Goal: Task Accomplishment & Management: Use online tool/utility

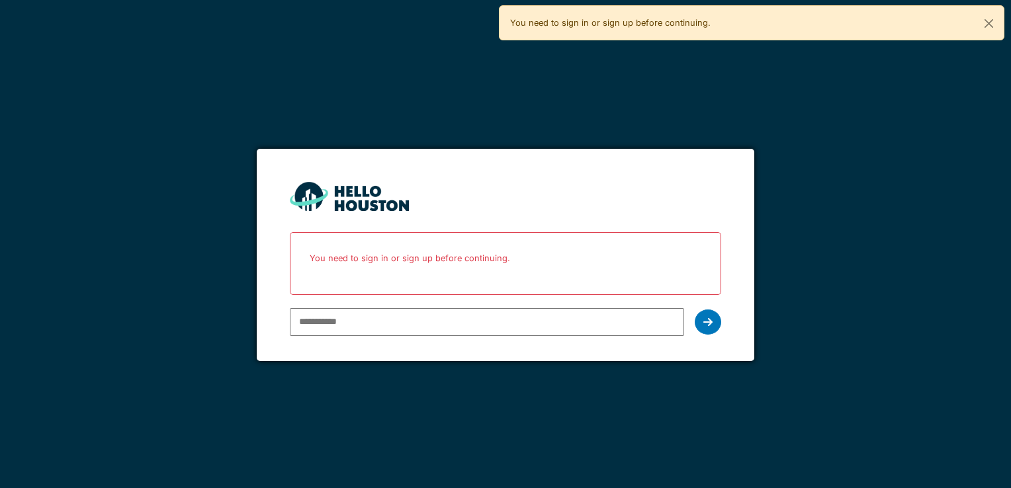
click at [378, 321] on input "email" at bounding box center [487, 322] width 394 height 28
type input "**********"
click at [712, 322] on div at bounding box center [708, 322] width 26 height 25
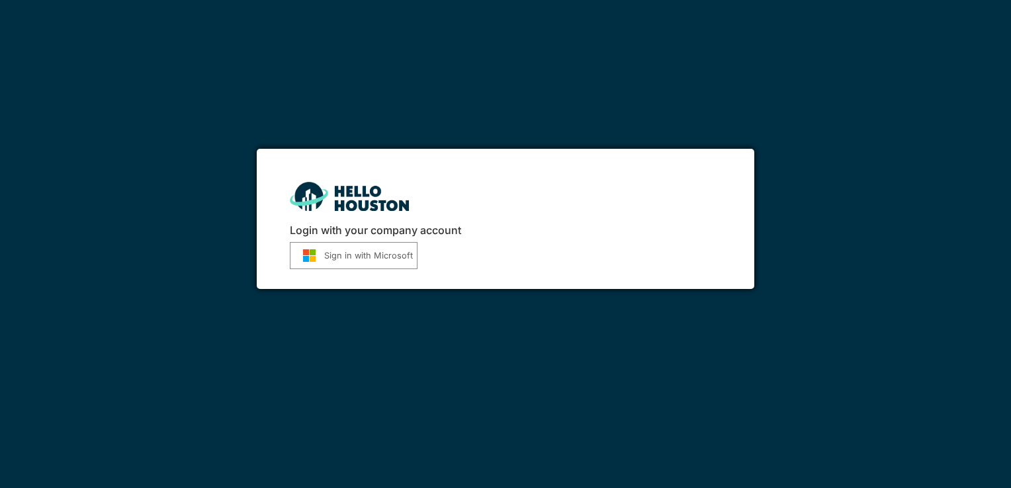
click at [360, 257] on button "Sign in with Microsoft" at bounding box center [354, 255] width 128 height 27
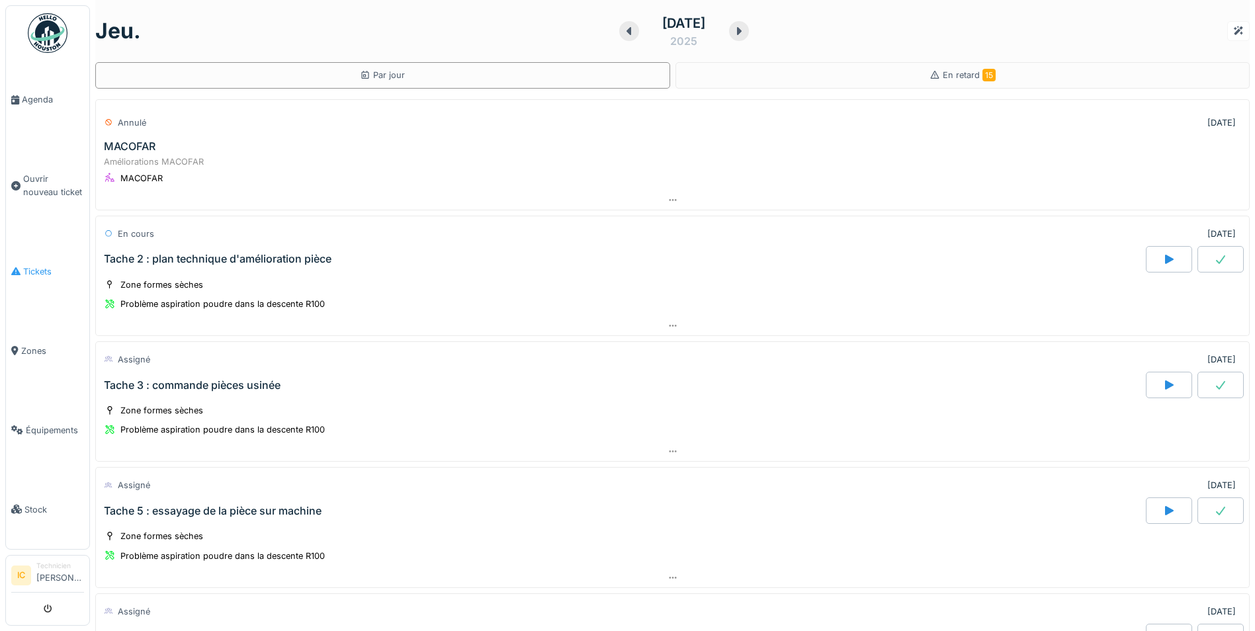
click at [44, 265] on span "Tickets" at bounding box center [53, 271] width 61 height 13
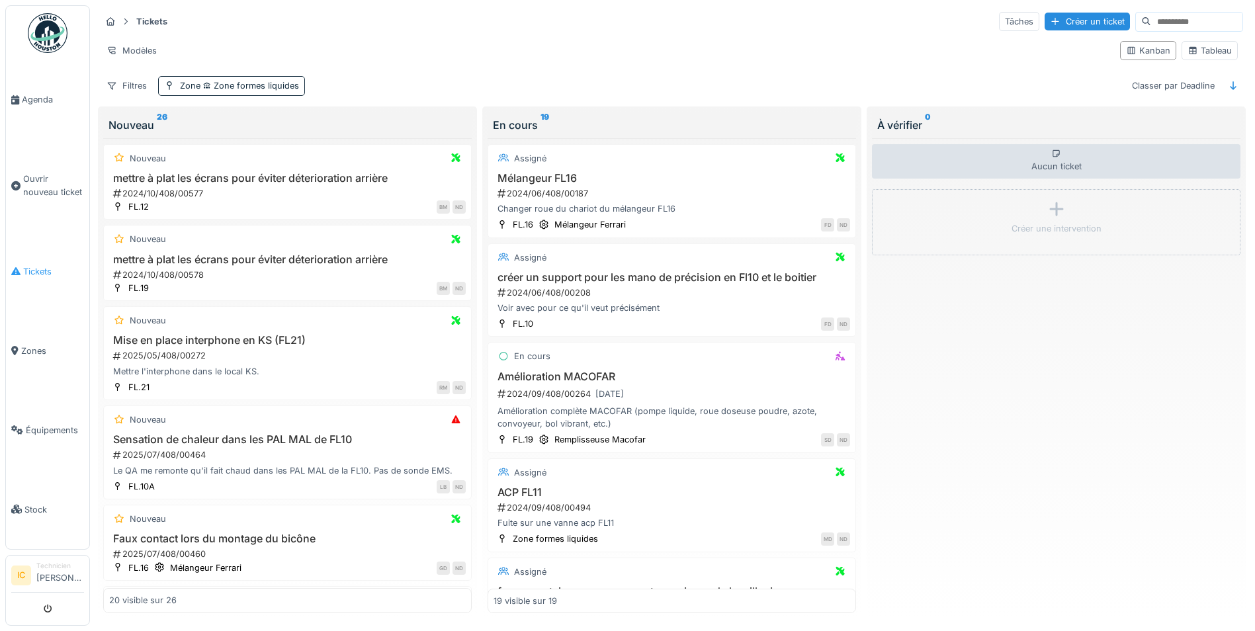
click at [38, 265] on span "Tickets" at bounding box center [53, 271] width 61 height 13
click at [233, 86] on span "Zone formes liquides" at bounding box center [249, 86] width 99 height 10
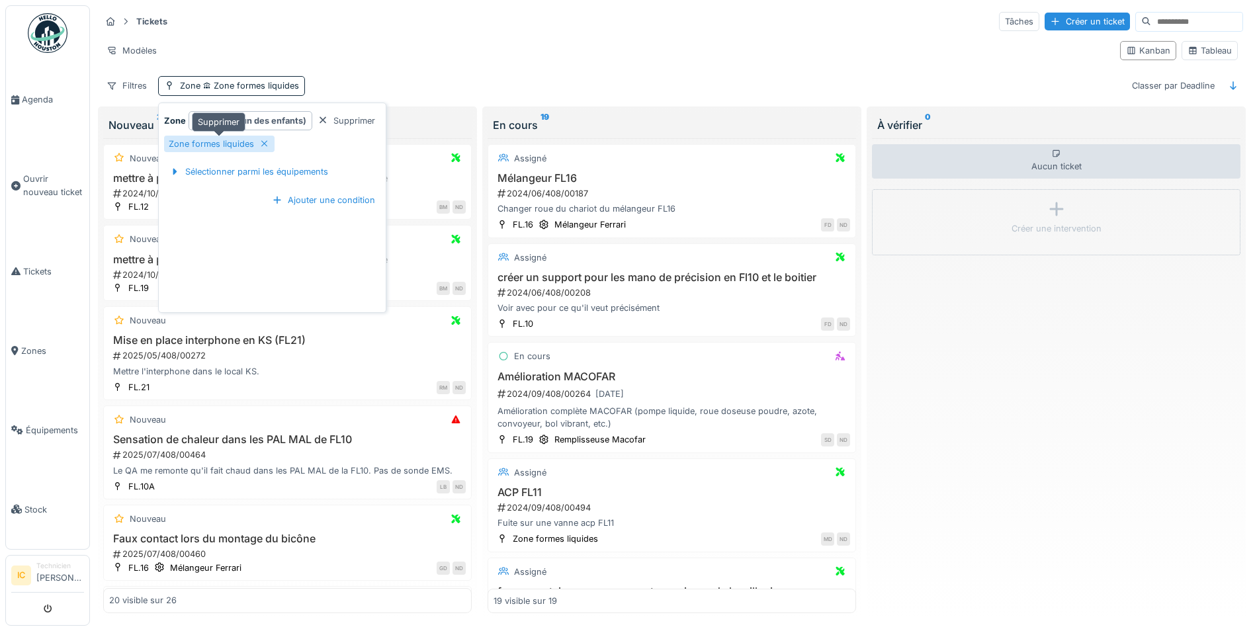
click at [262, 144] on icon at bounding box center [264, 144] width 11 height 9
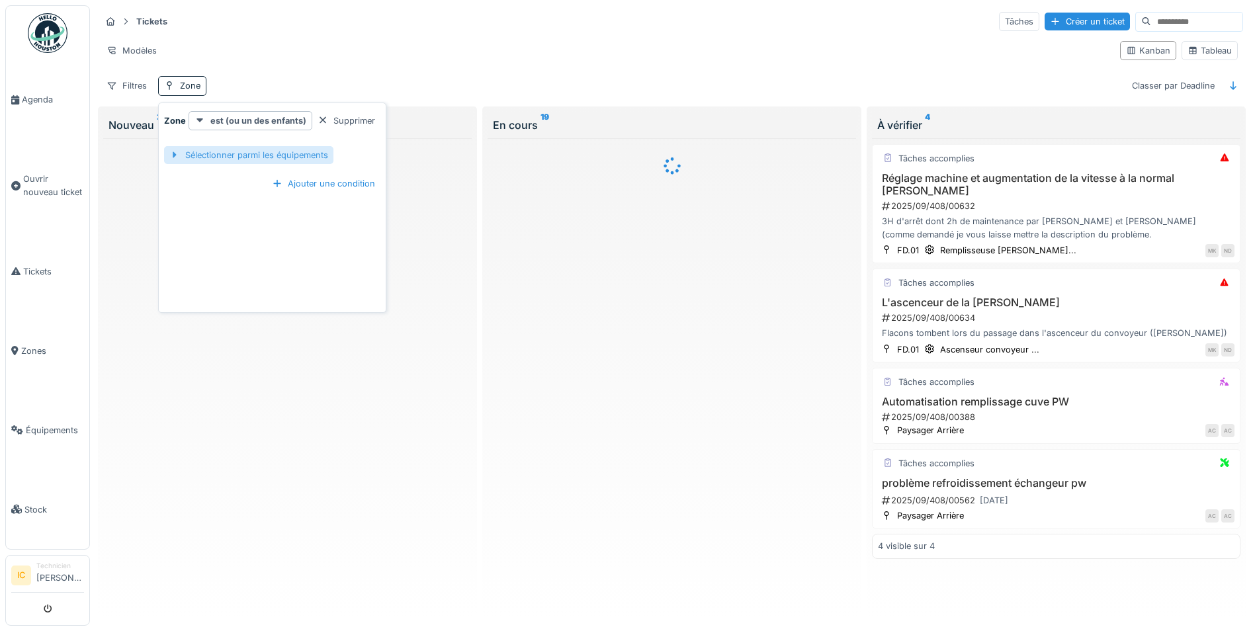
click at [265, 155] on div "Sélectionner parmi les équipements" at bounding box center [248, 155] width 169 height 18
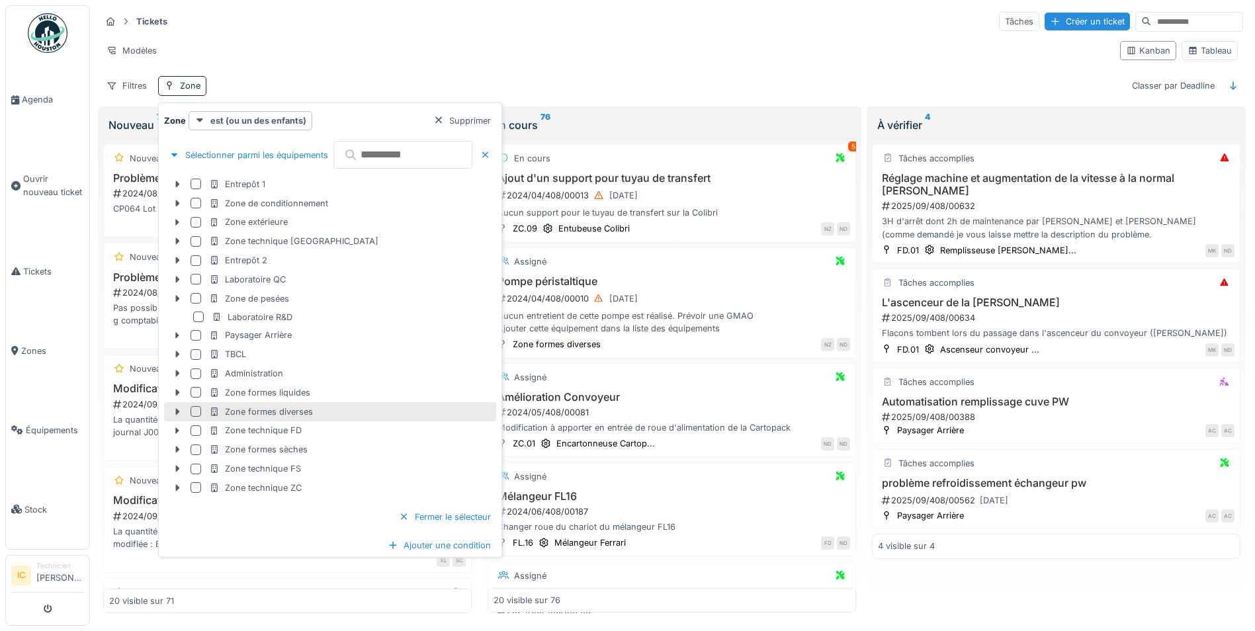
click at [298, 414] on div "Zone formes diverses" at bounding box center [261, 412] width 104 height 13
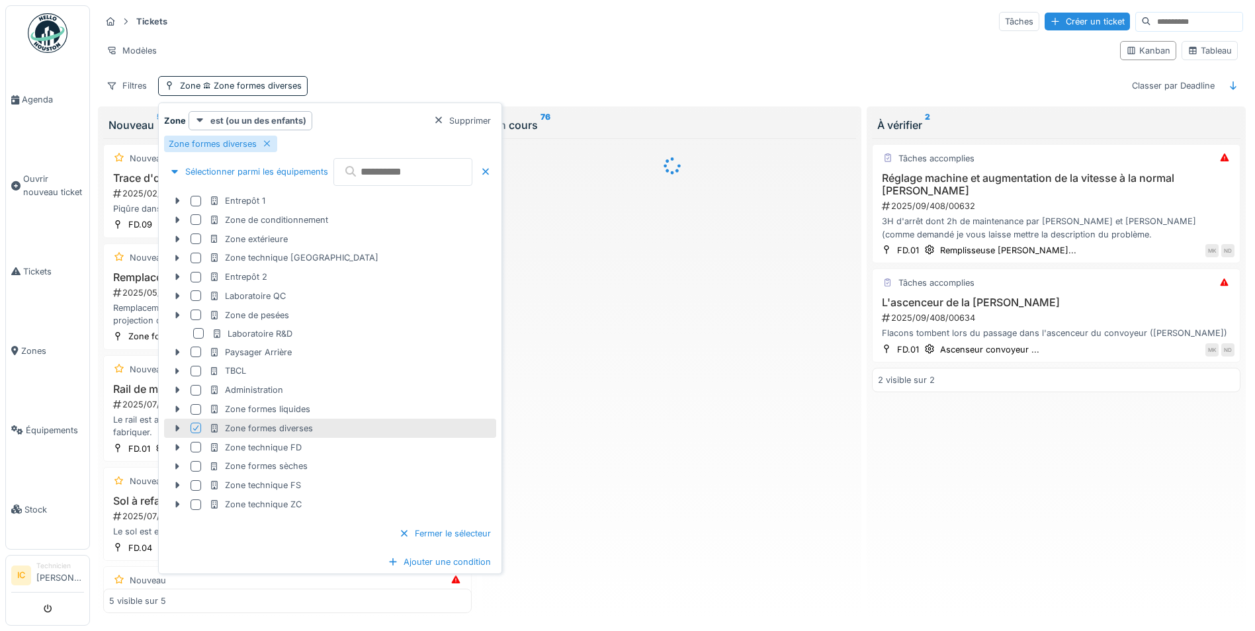
click at [513, 65] on div "Modèles Kanban Tableau" at bounding box center [672, 51] width 1142 height 30
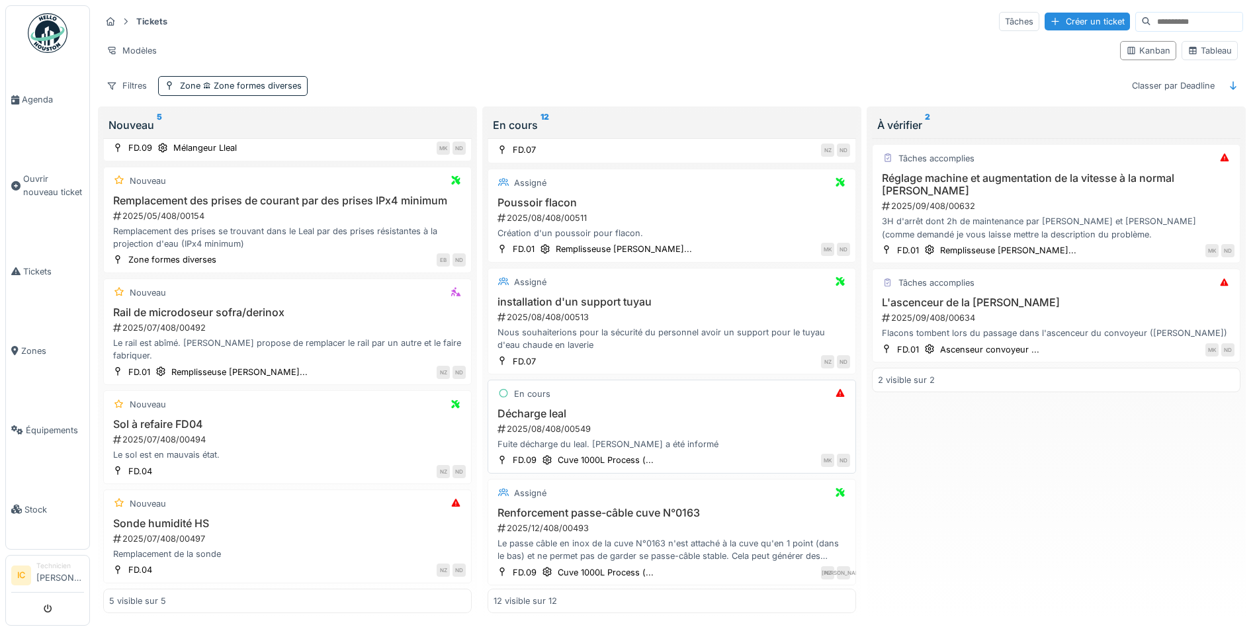
scroll to position [813, 0]
click at [1045, 175] on h3 "Réglage machine et augmentation de la vitesse à la normal groninger" at bounding box center [1056, 184] width 357 height 25
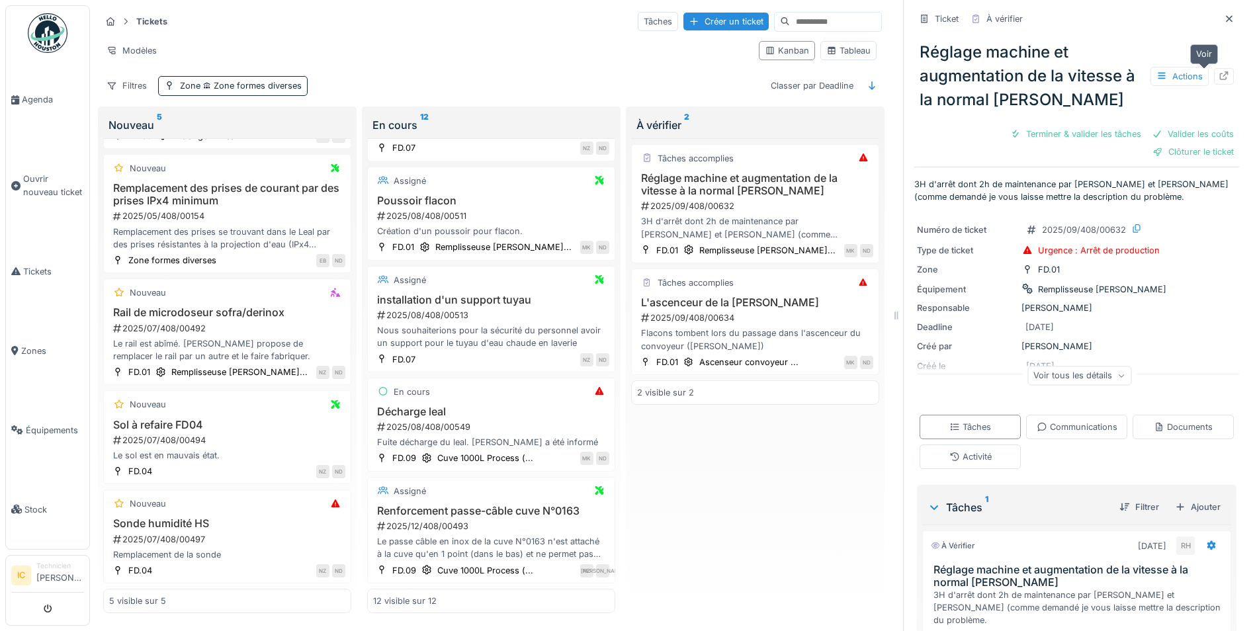
click at [1219, 71] on icon at bounding box center [1224, 75] width 11 height 9
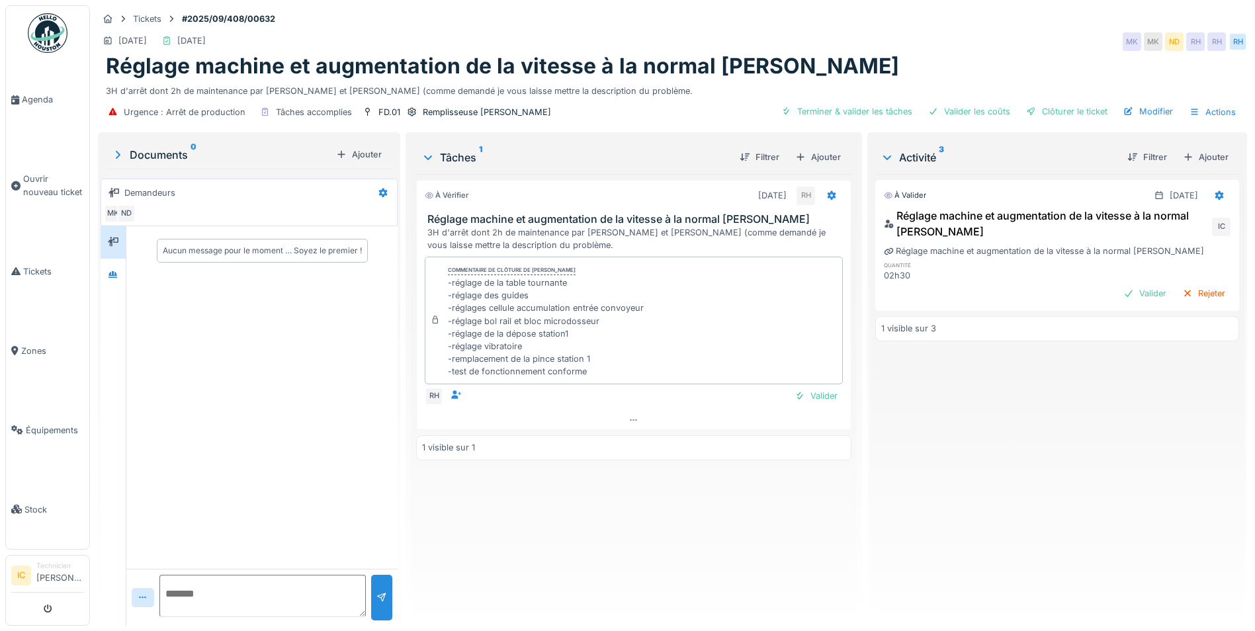
scroll to position [10, 0]
click at [1212, 220] on div "IC" at bounding box center [1221, 227] width 19 height 19
click at [1214, 191] on icon at bounding box center [1219, 195] width 11 height 9
click at [1160, 215] on div "Modifier" at bounding box center [1155, 225] width 64 height 20
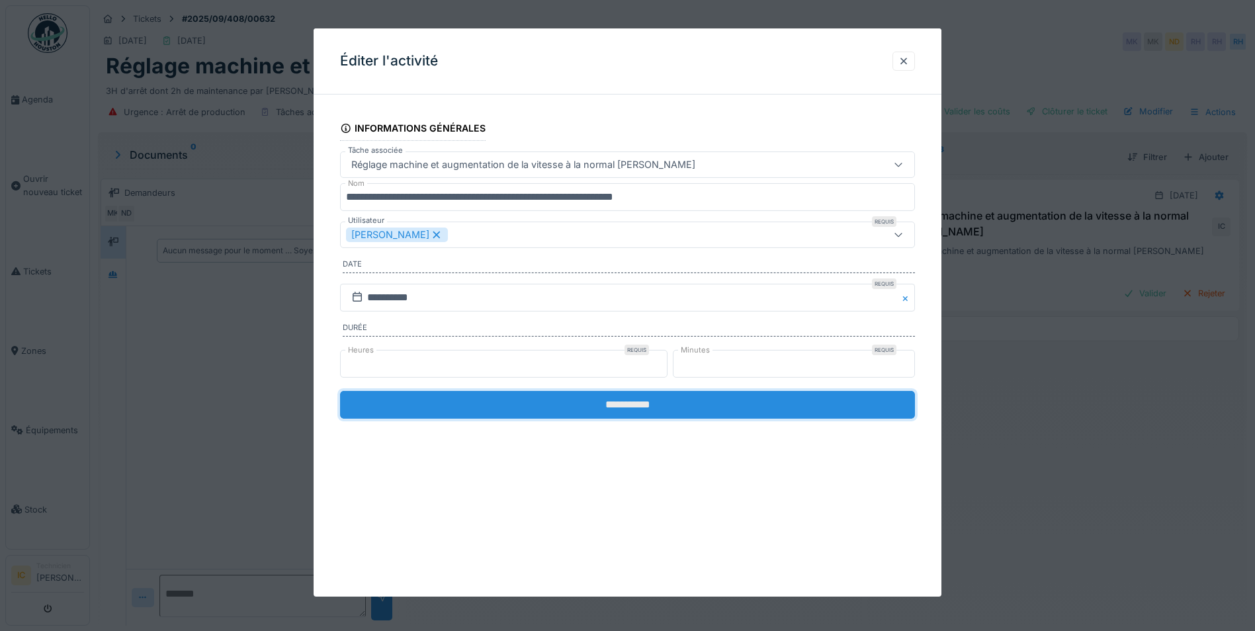
click at [677, 407] on input "**********" at bounding box center [627, 405] width 575 height 28
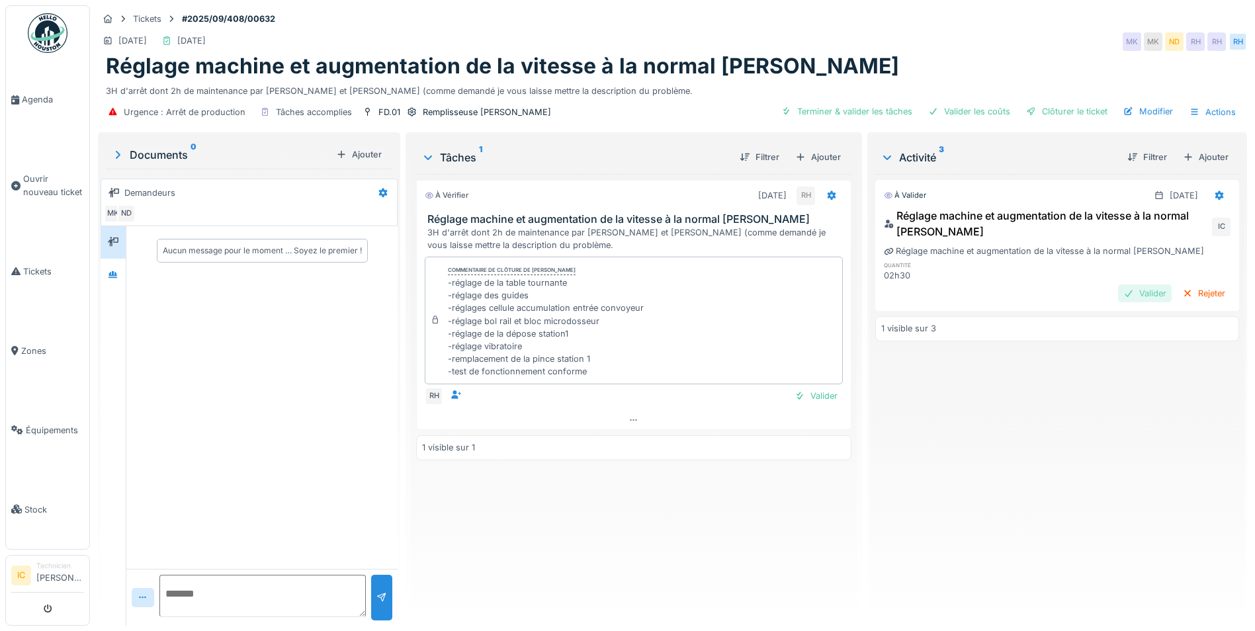
click at [1118, 284] on div "Valider" at bounding box center [1145, 293] width 54 height 18
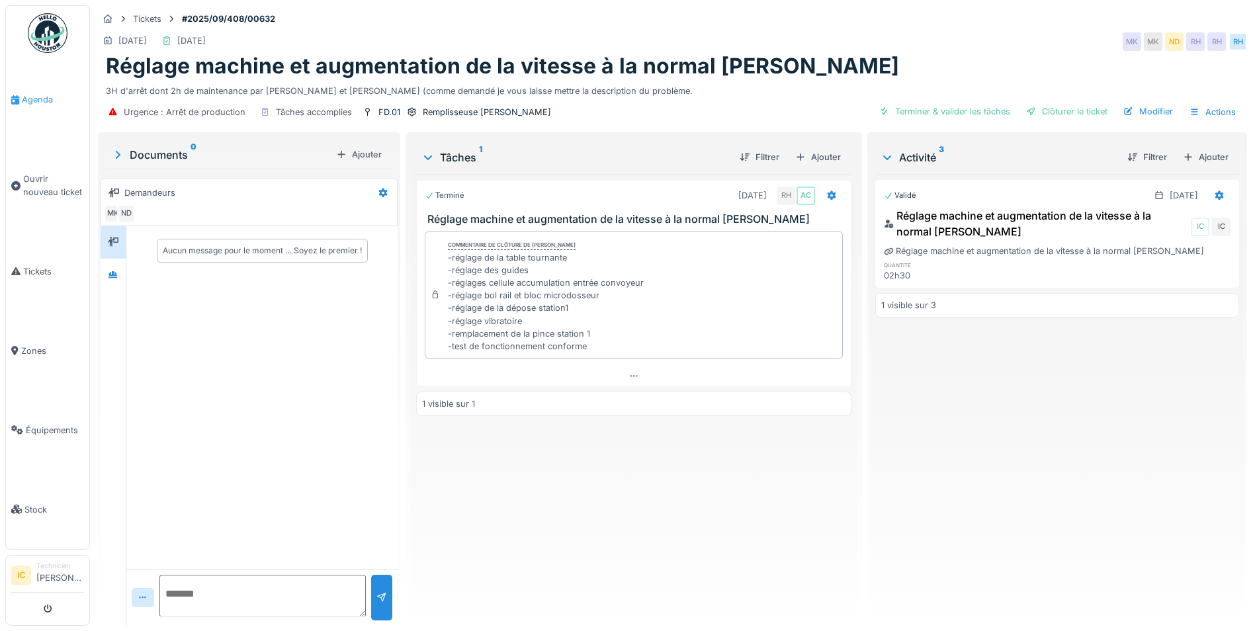
click at [28, 103] on span "Agenda" at bounding box center [53, 99] width 62 height 13
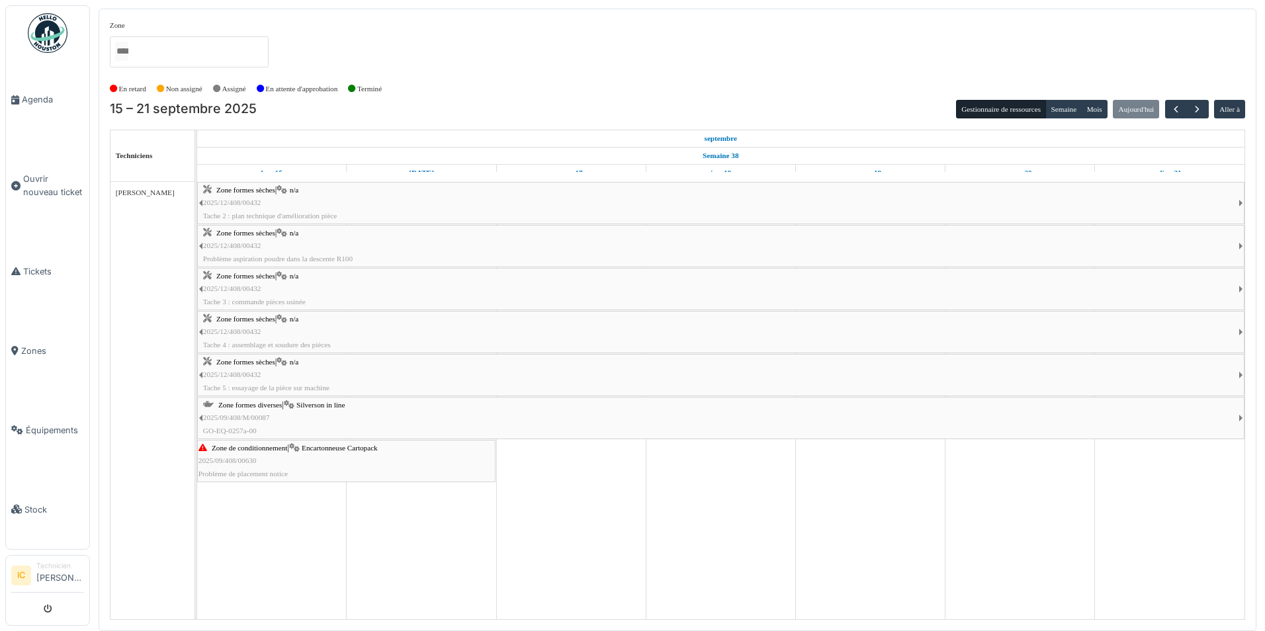
click at [337, 447] on span "Encartonneuse Cartopack" at bounding box center [340, 448] width 76 height 8
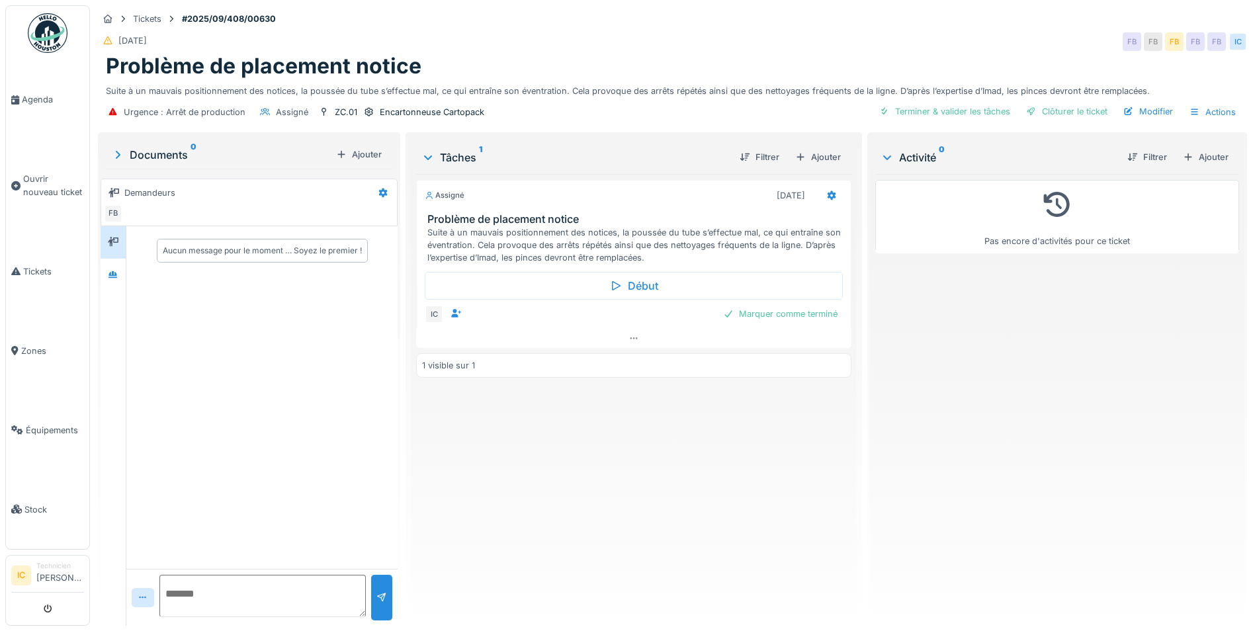
click at [47, 36] on img at bounding box center [48, 33] width 40 height 40
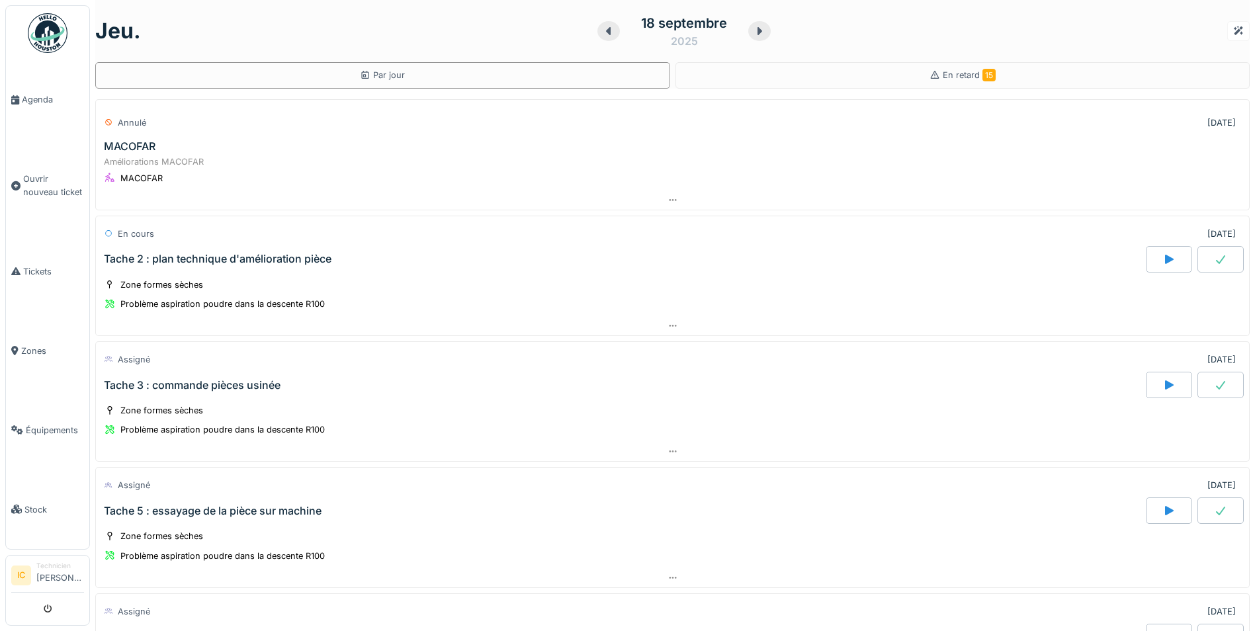
click at [675, 44] on div "2025" at bounding box center [684, 41] width 27 height 16
click at [611, 122] on div "1" at bounding box center [620, 121] width 18 height 18
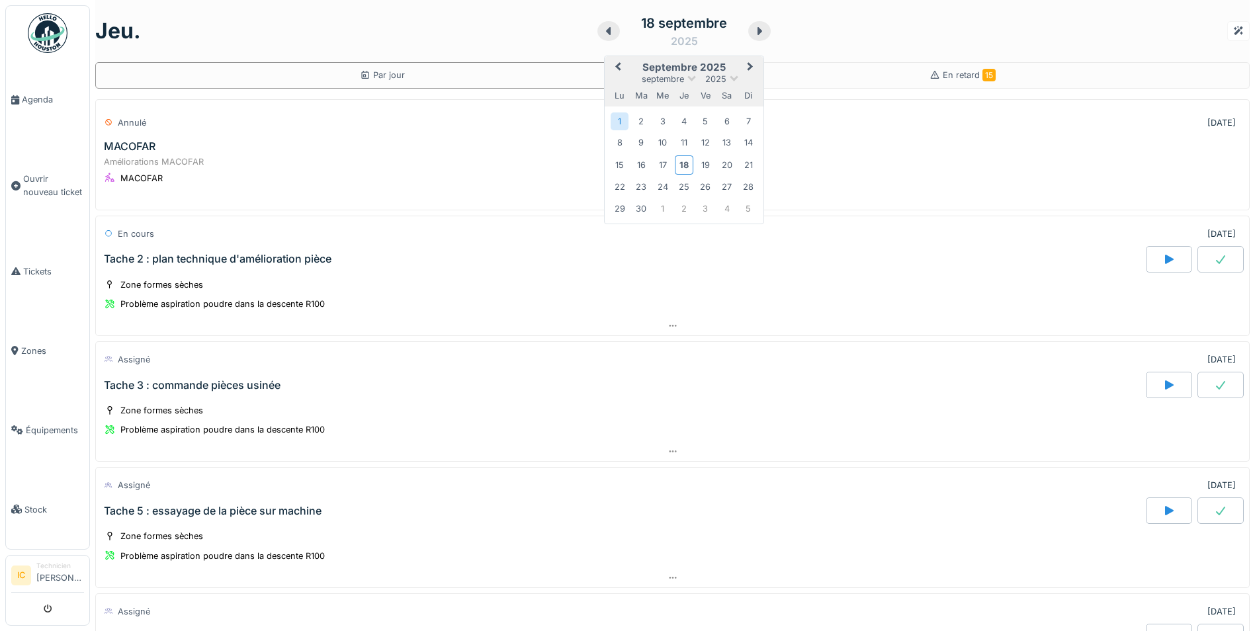
click at [750, 68] on span "Next Month" at bounding box center [750, 68] width 0 height 16
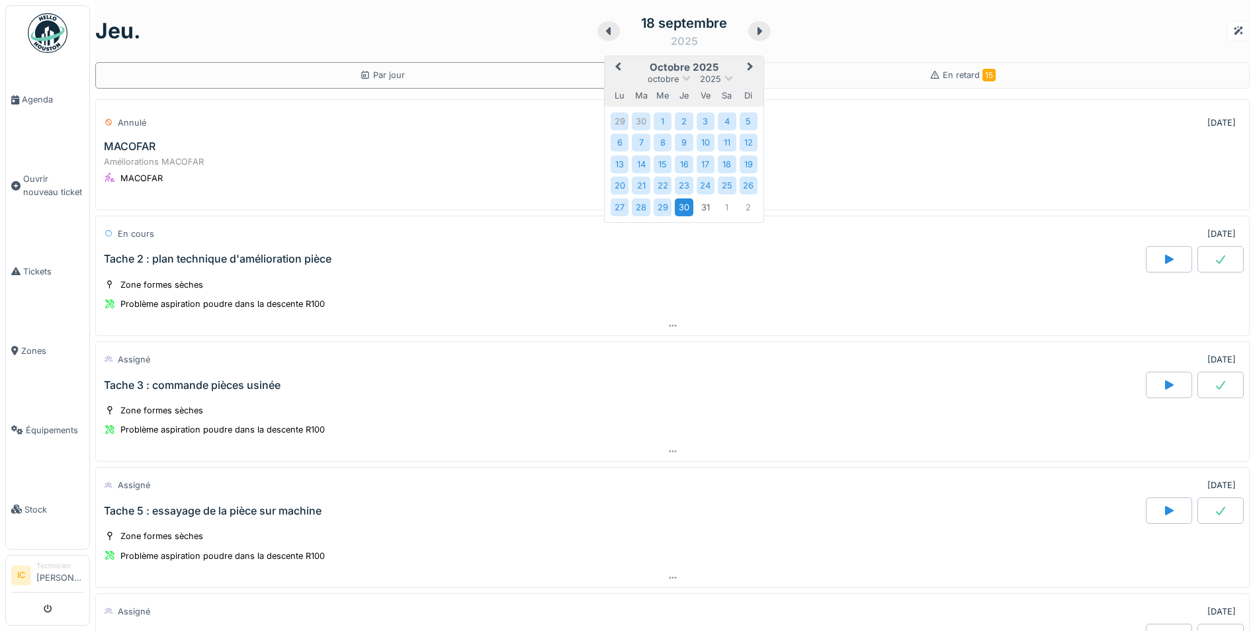
click at [677, 210] on div "30" at bounding box center [684, 207] width 18 height 18
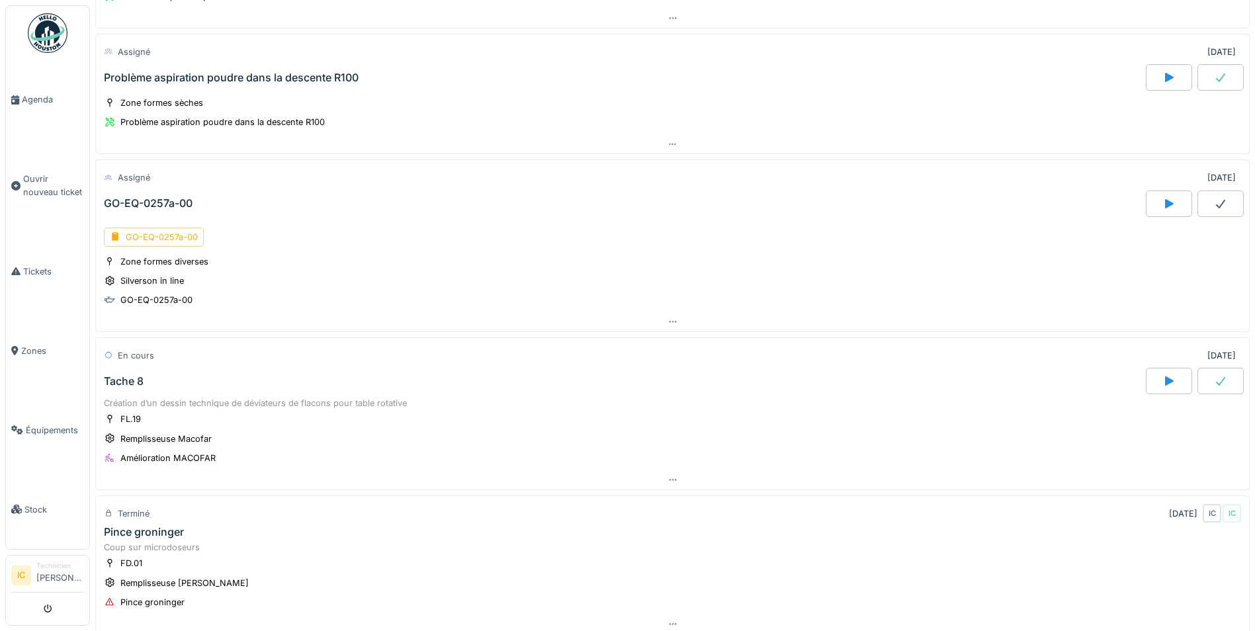
scroll to position [655, 0]
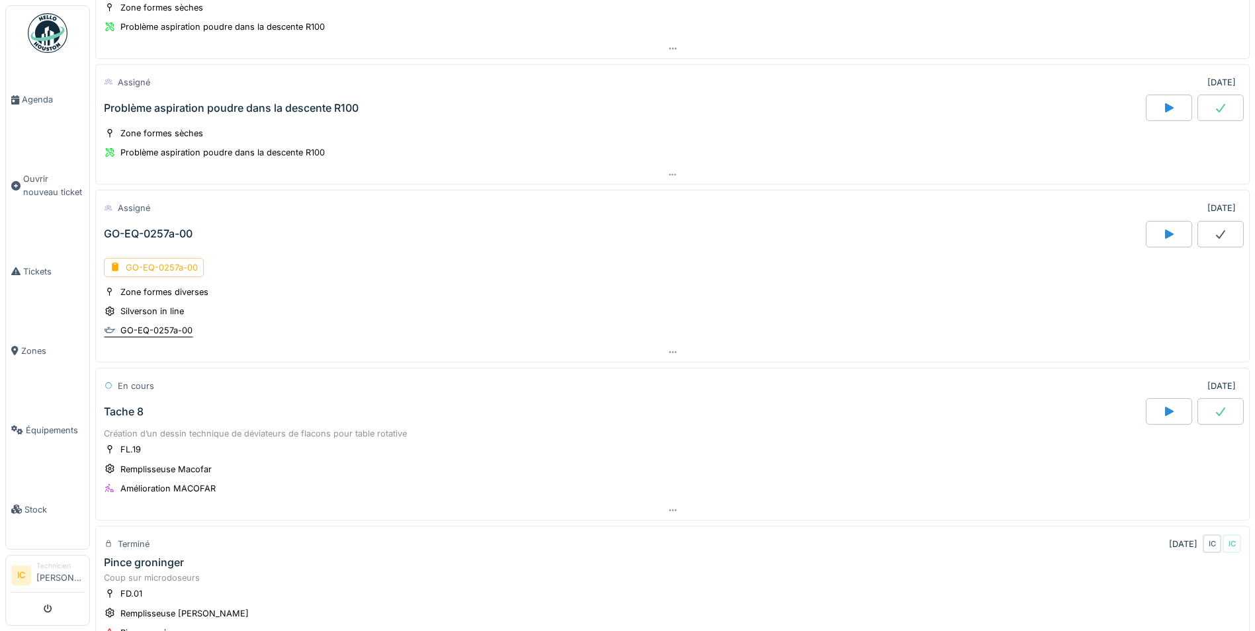
click at [150, 331] on div "GO-EQ-0257a-00" at bounding box center [156, 330] width 72 height 13
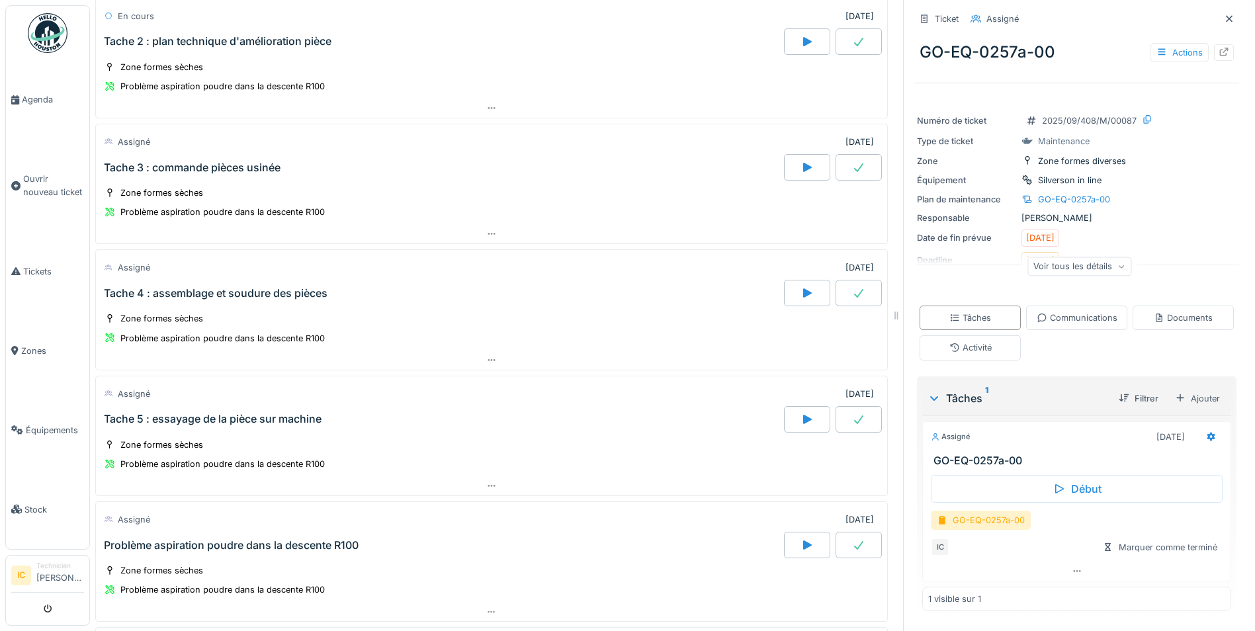
scroll to position [204, 0]
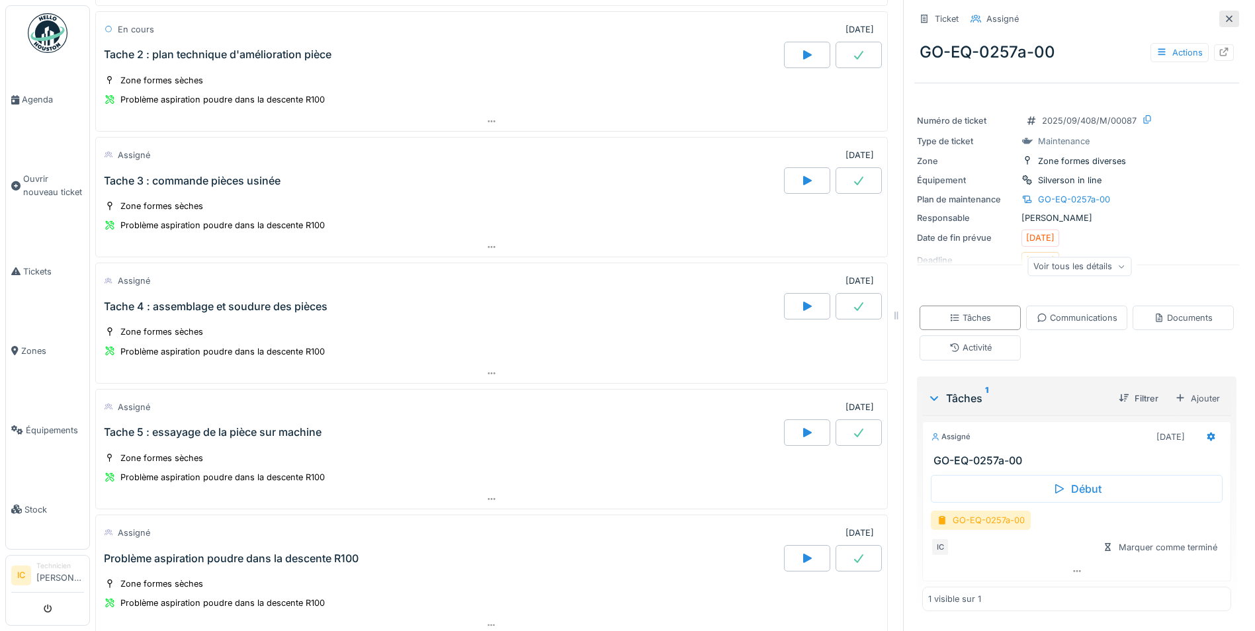
click at [1224, 18] on icon at bounding box center [1229, 19] width 11 height 9
